Goal: Information Seeking & Learning: Learn about a topic

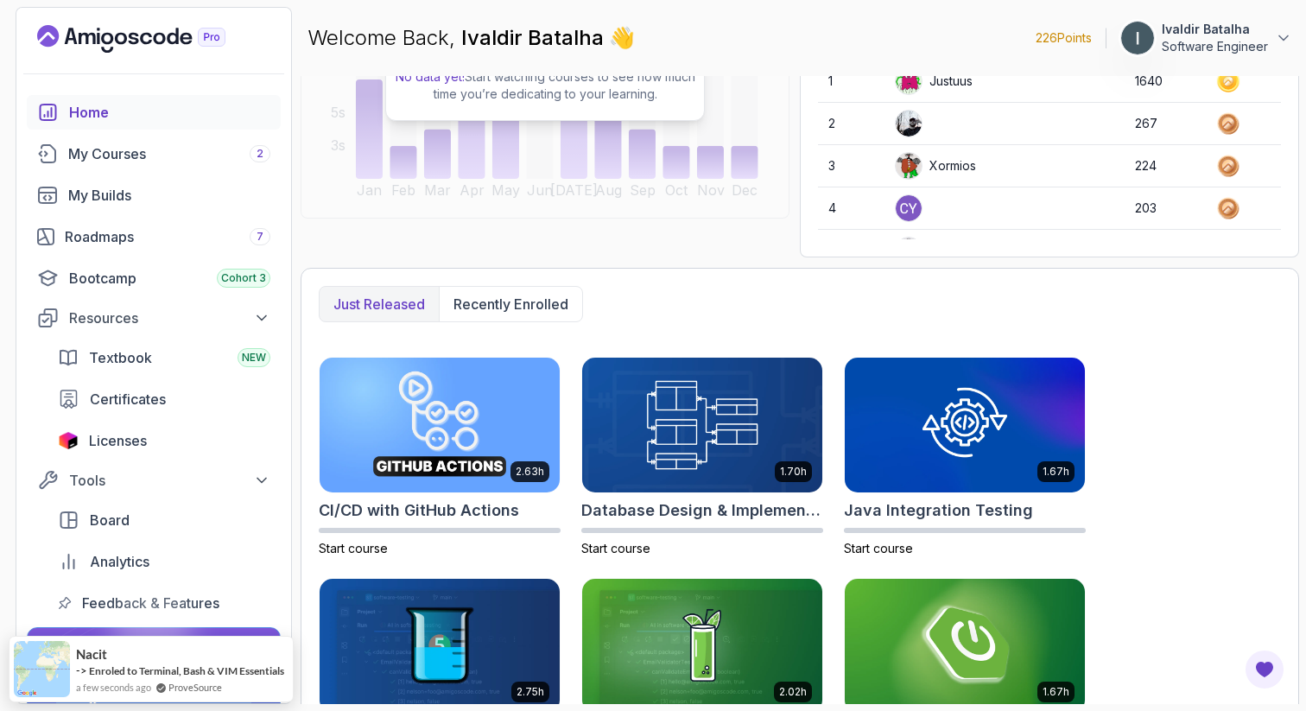
scroll to position [200, 0]
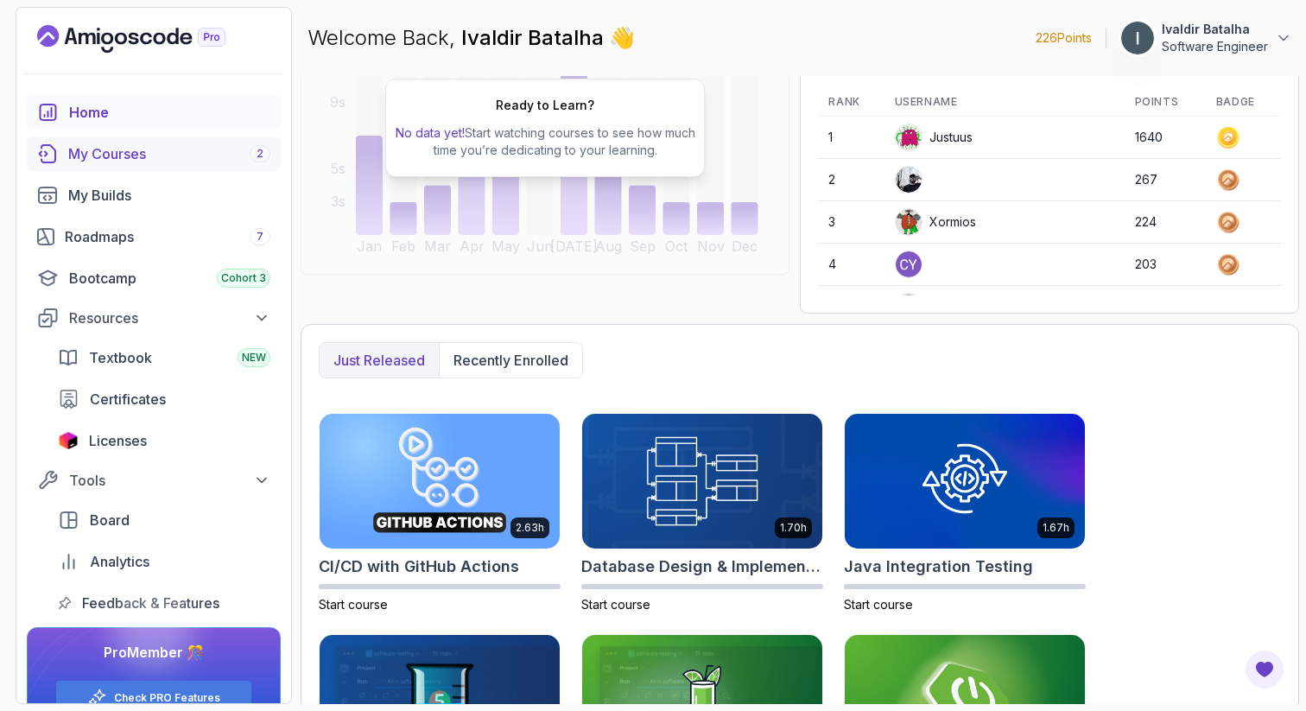
click at [171, 158] on div "My Courses 2" at bounding box center [169, 153] width 202 height 21
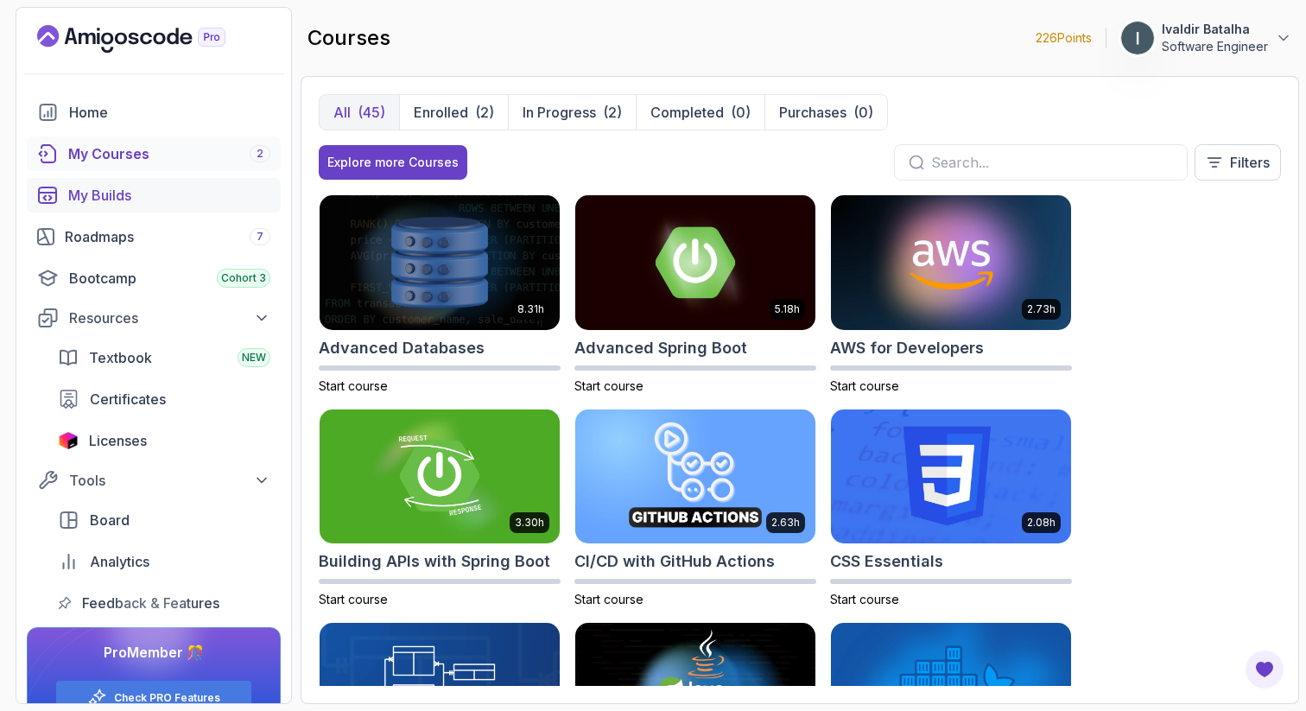
click at [162, 185] on div "My Builds" at bounding box center [169, 195] width 202 height 21
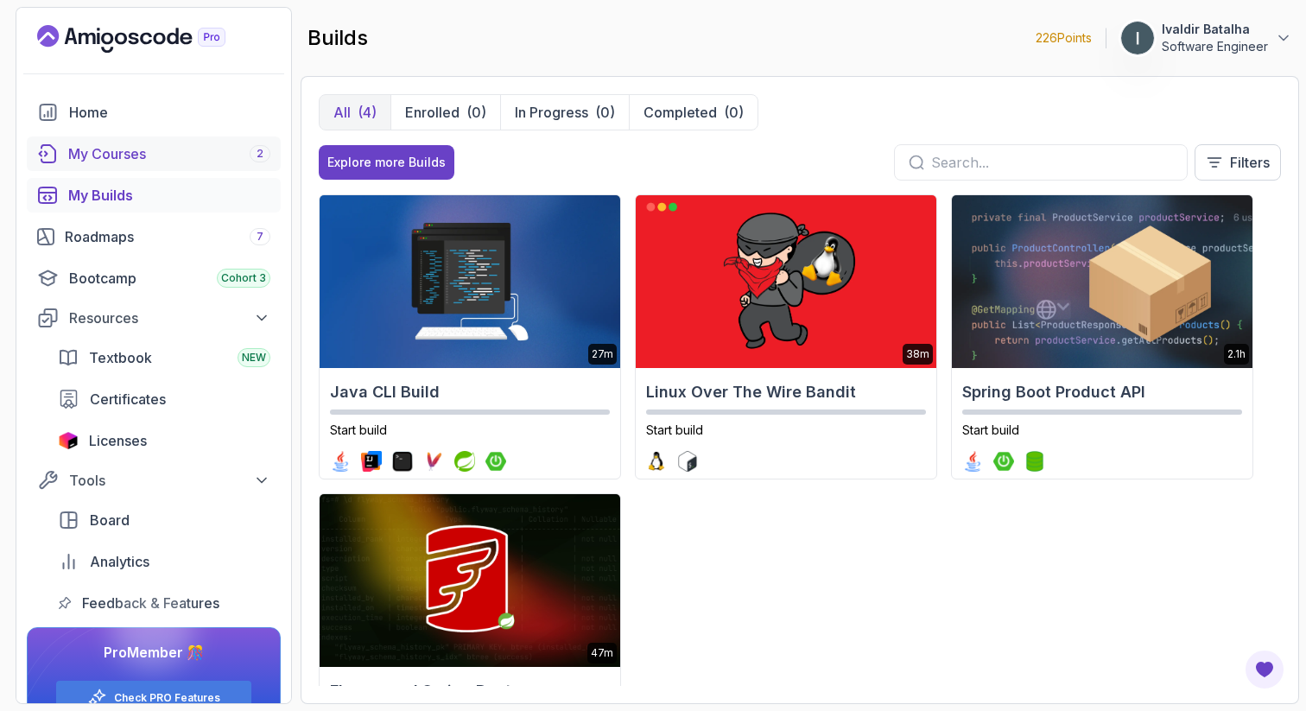
click at [173, 159] on div "My Courses 2" at bounding box center [169, 153] width 202 height 21
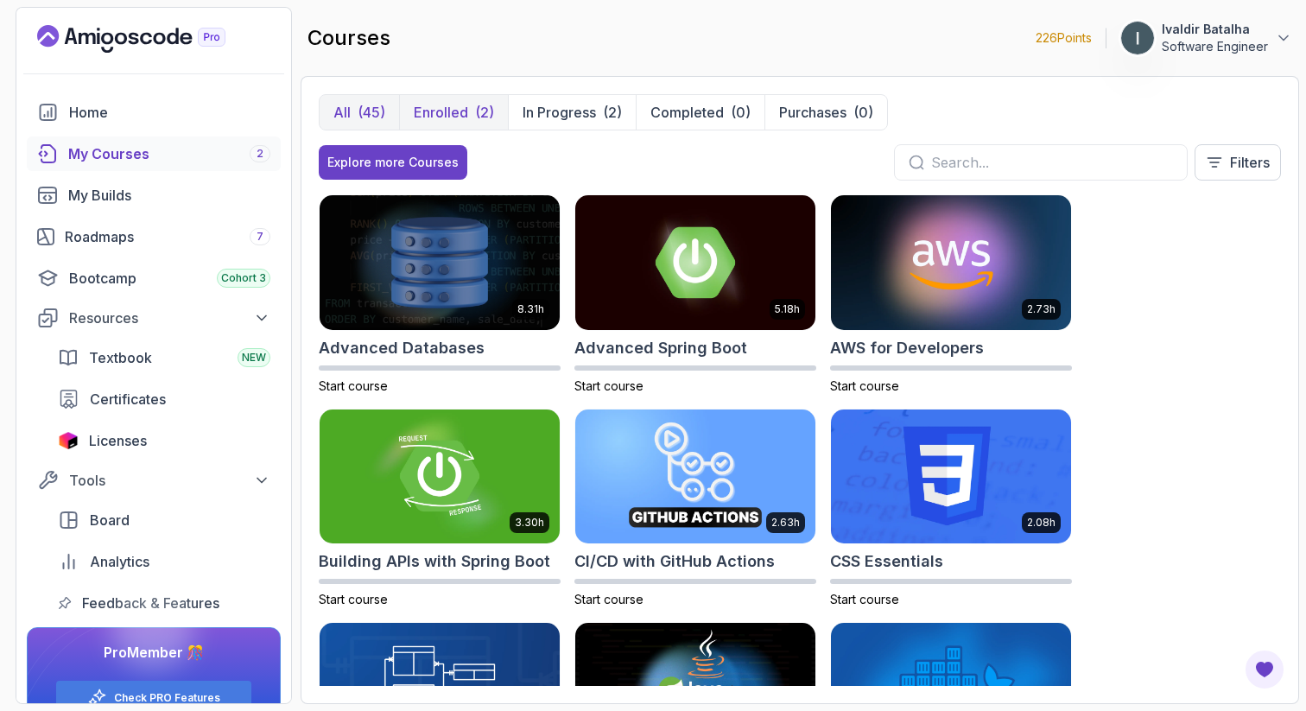
click at [492, 114] on button "Enrolled (2)" at bounding box center [453, 112] width 109 height 35
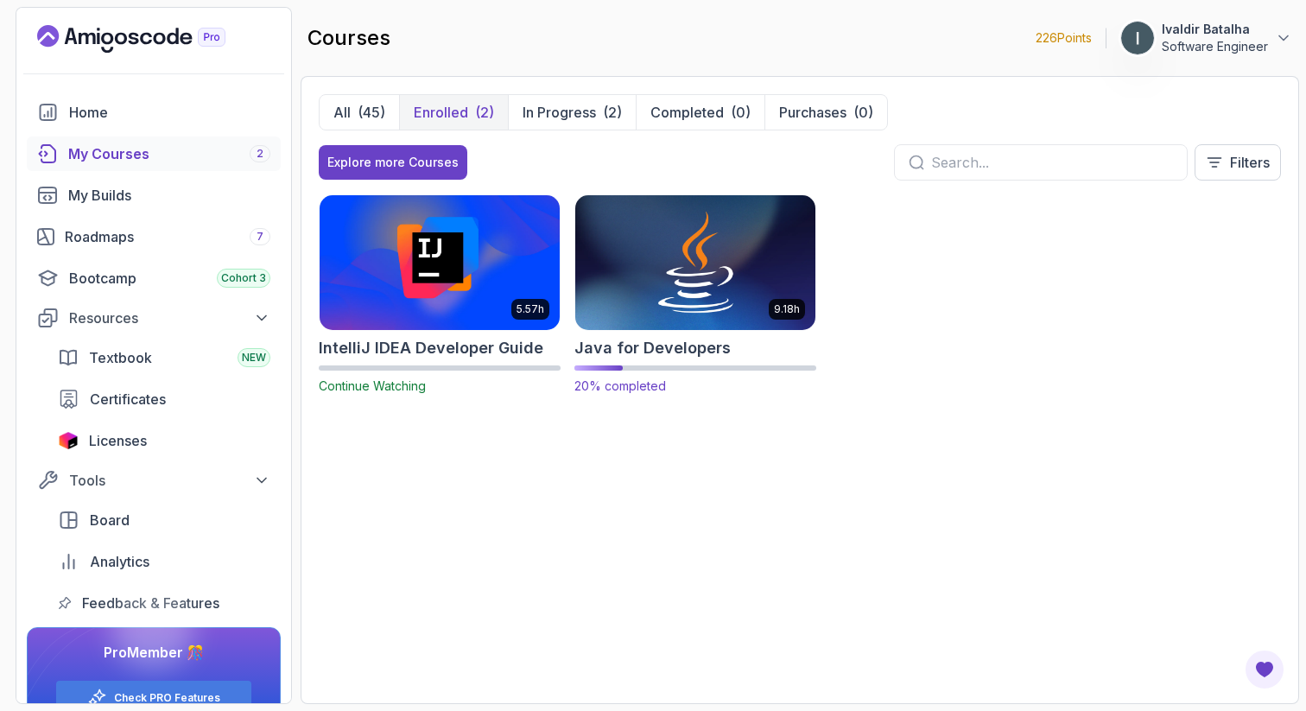
click at [675, 251] on img at bounding box center [695, 262] width 252 height 141
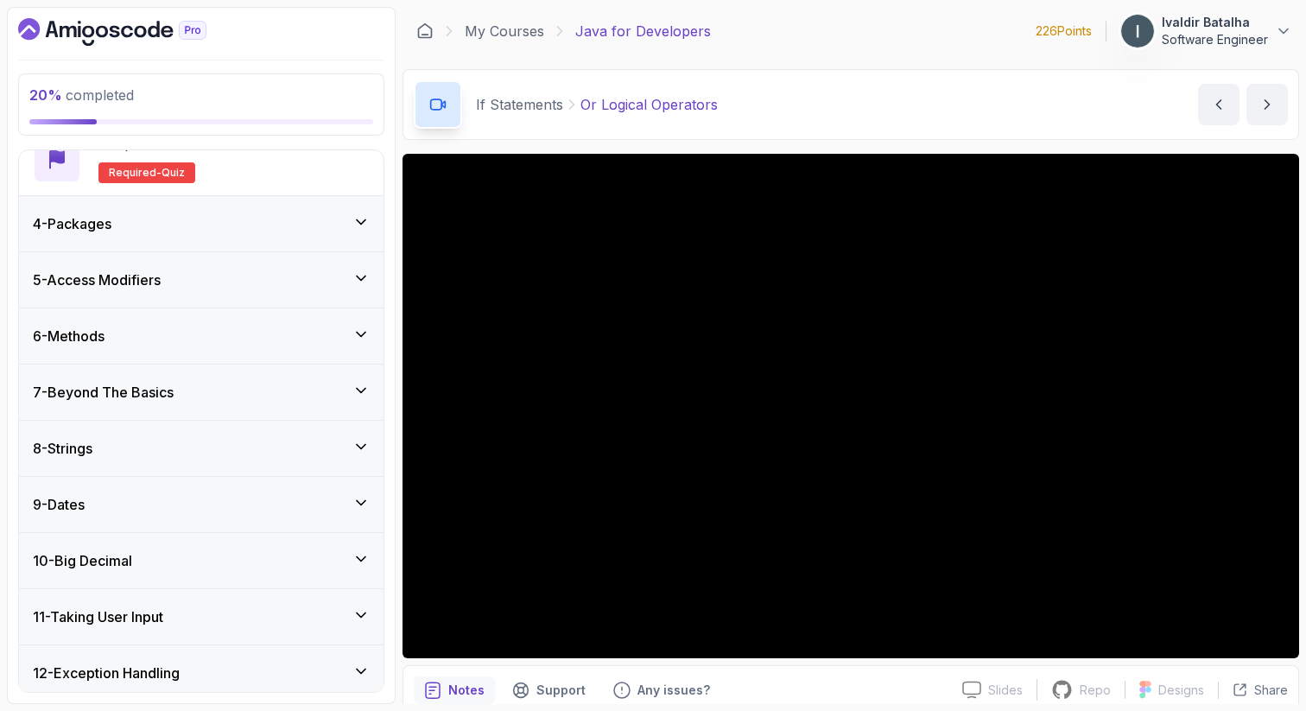
scroll to position [994, 0]
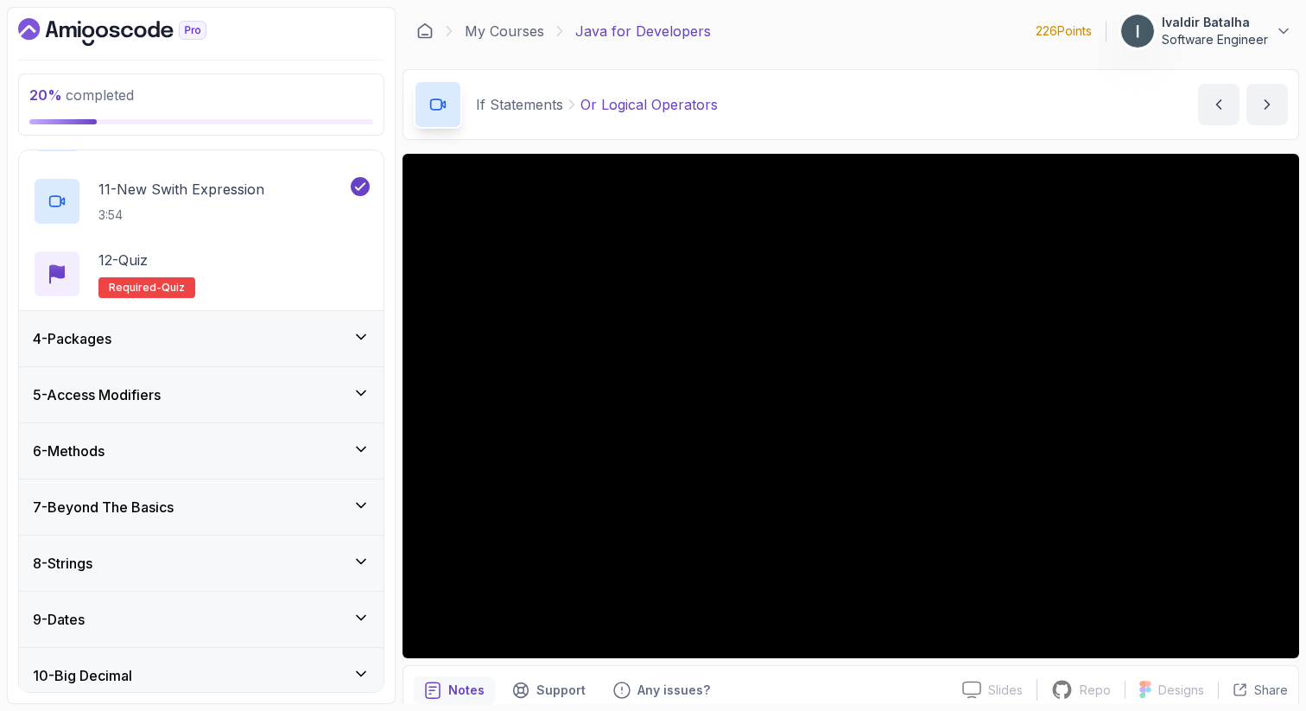
click at [236, 357] on div "4 - Packages" at bounding box center [201, 338] width 364 height 55
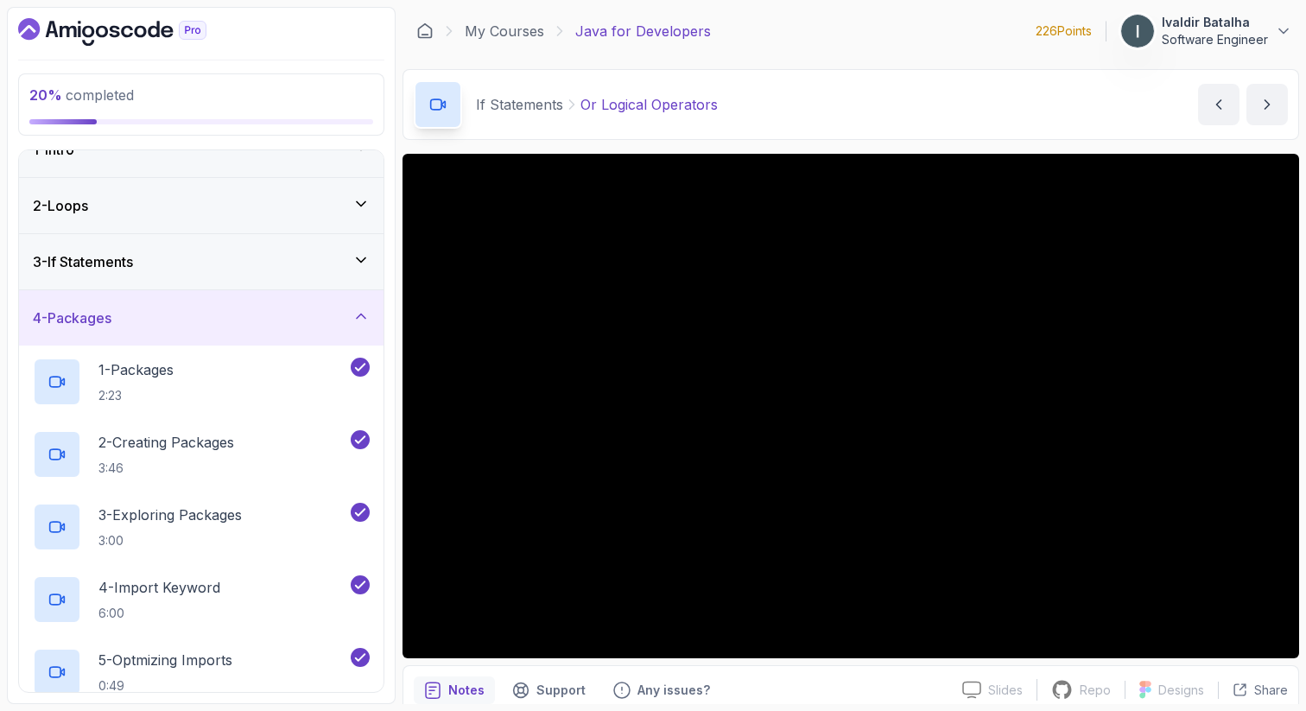
scroll to position [0, 0]
